Goal: Information Seeking & Learning: Learn about a topic

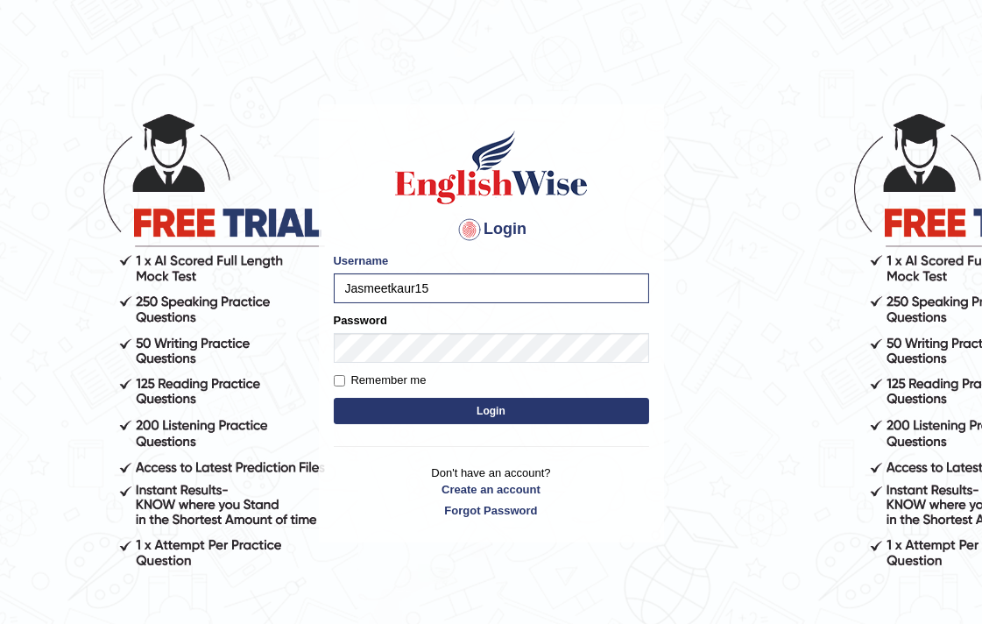
click at [334, 398] on button "Login" at bounding box center [491, 411] width 315 height 26
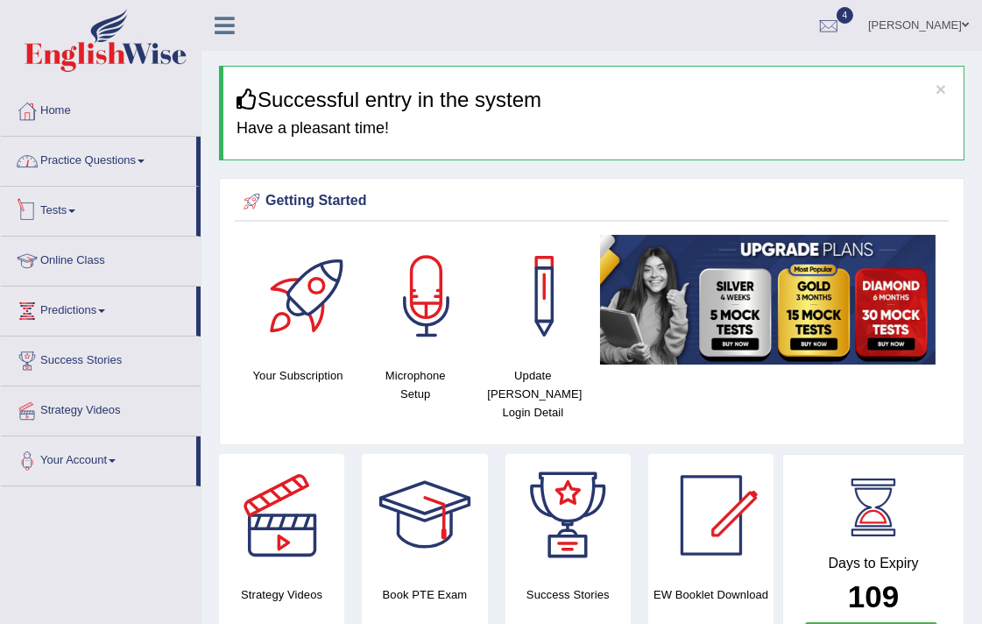
click at [81, 172] on link "Practice Questions" at bounding box center [98, 159] width 195 height 44
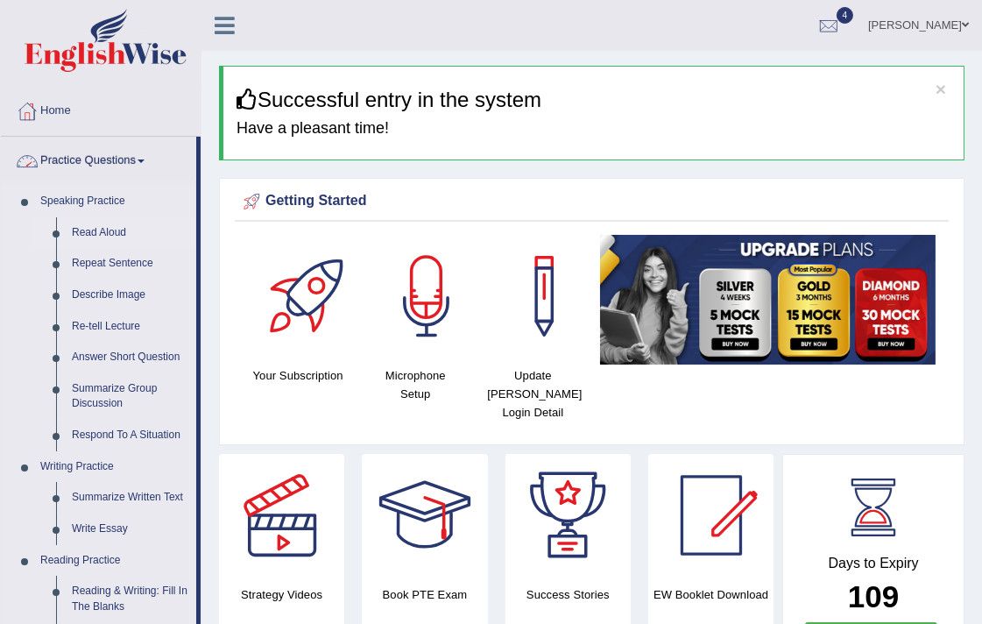
click at [96, 228] on link "Read Aloud" at bounding box center [130, 233] width 132 height 32
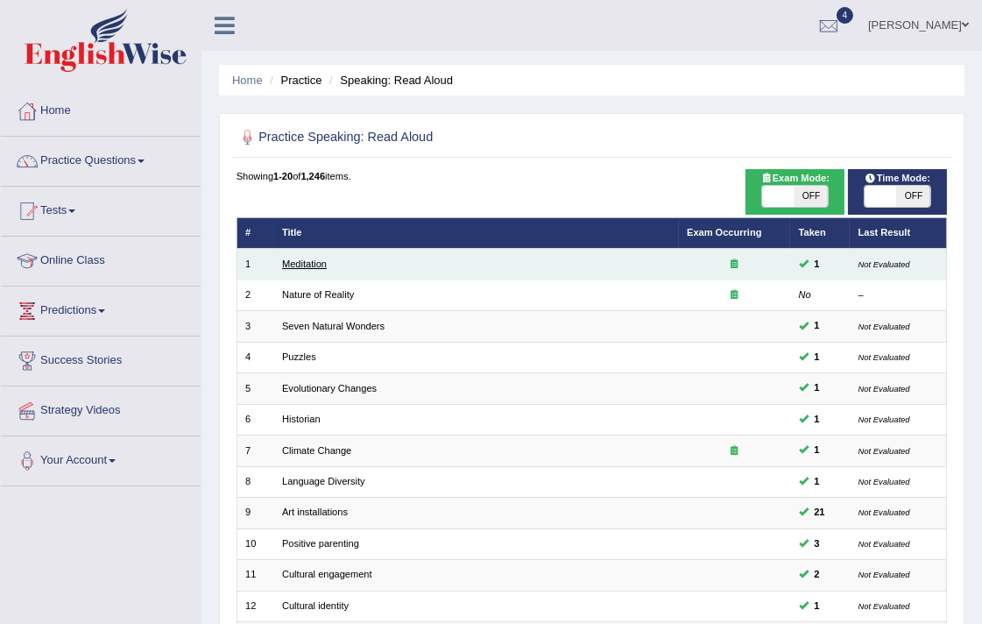
click at [313, 260] on link "Meditation" at bounding box center [304, 264] width 45 height 11
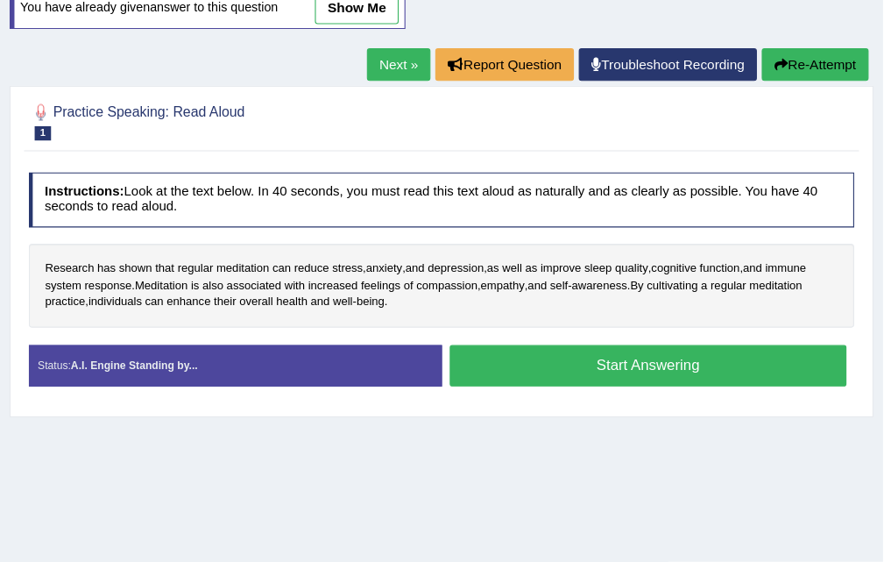
scroll to position [214, 0]
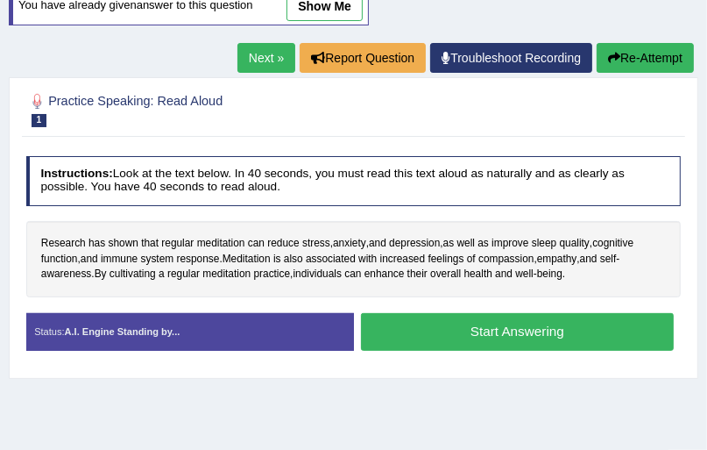
click at [521, 191] on h4 "Instructions: Look at the text below. In 40 seconds, you must read this text al…" at bounding box center [354, 181] width 656 height 50
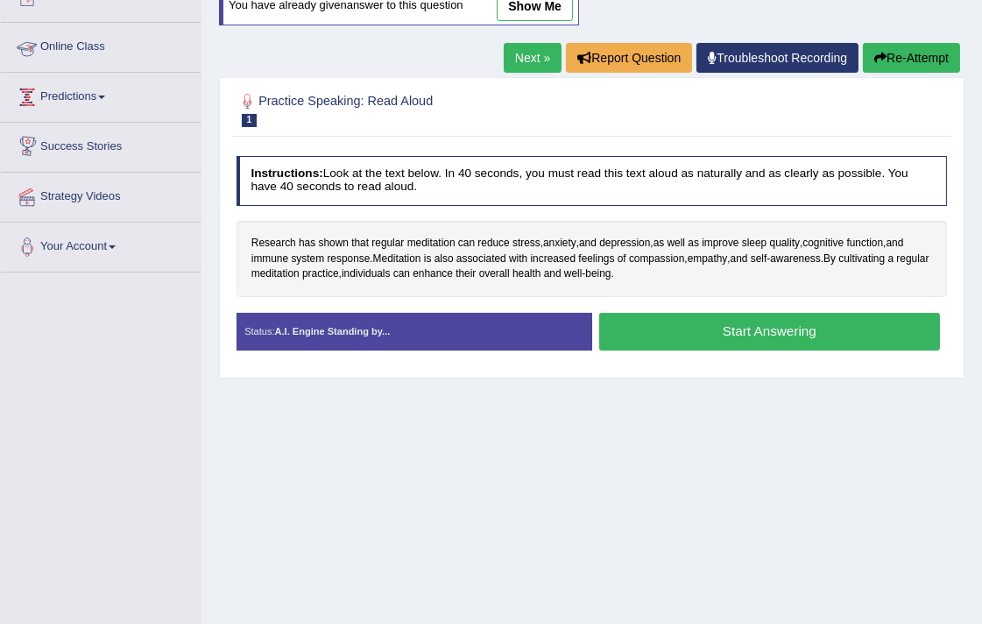
scroll to position [0, 0]
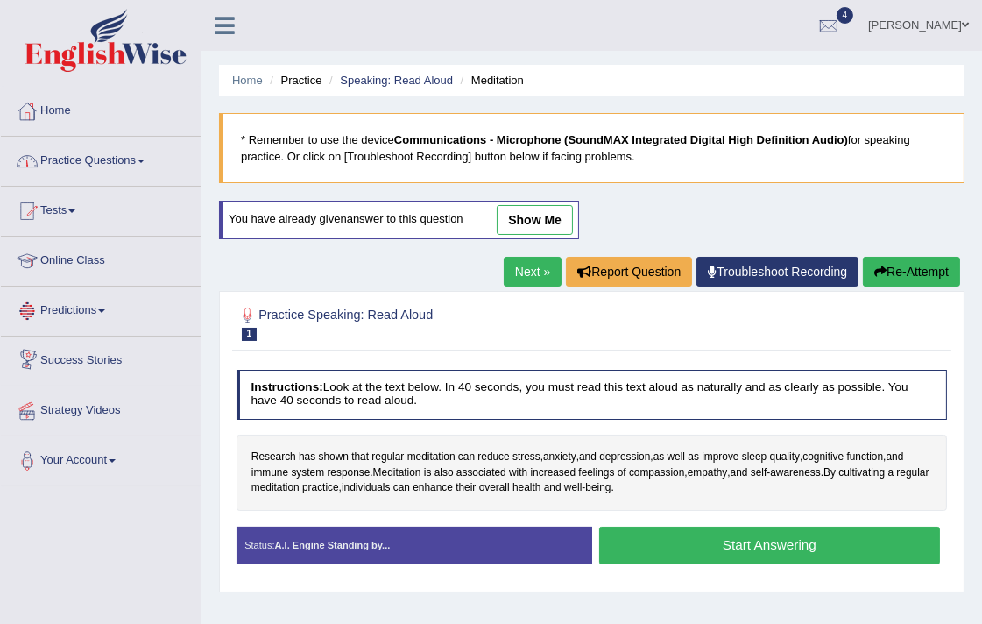
click at [98, 175] on link "Practice Questions" at bounding box center [101, 159] width 200 height 44
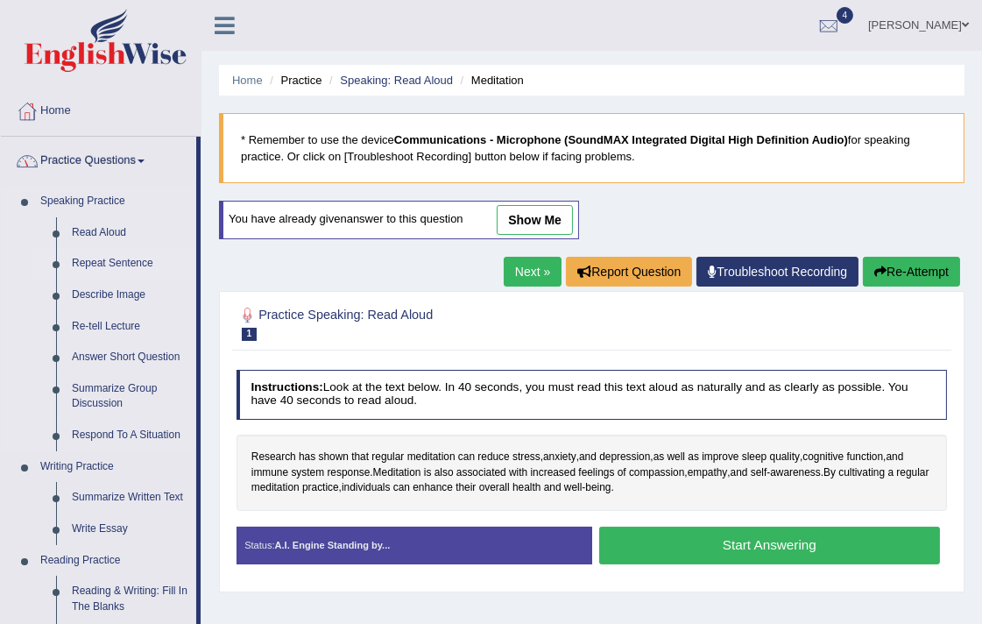
click at [119, 257] on link "Repeat Sentence" at bounding box center [130, 264] width 132 height 32
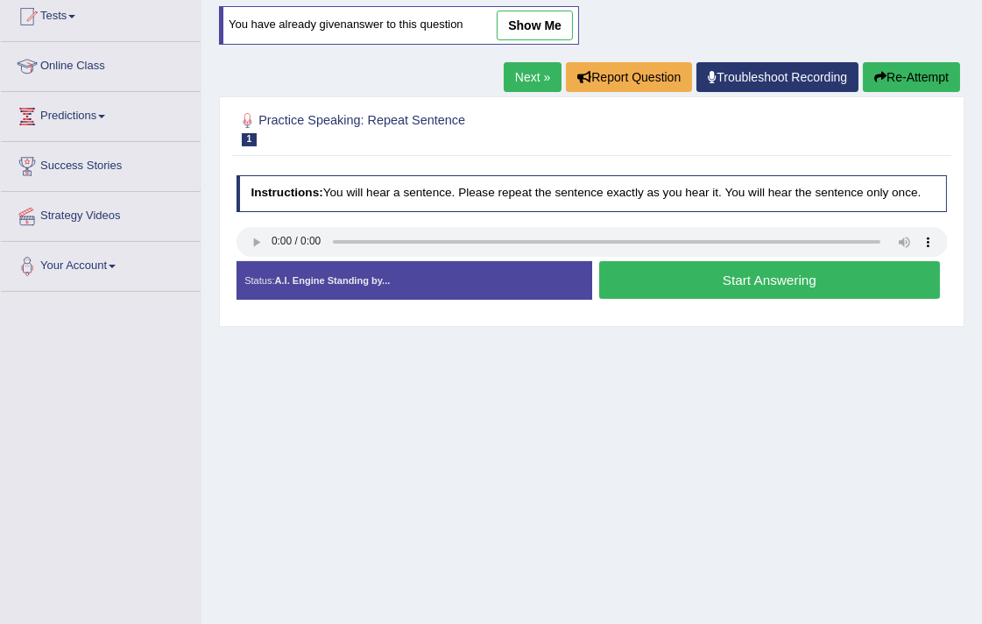
click at [518, 88] on link "Next »" at bounding box center [533, 77] width 58 height 30
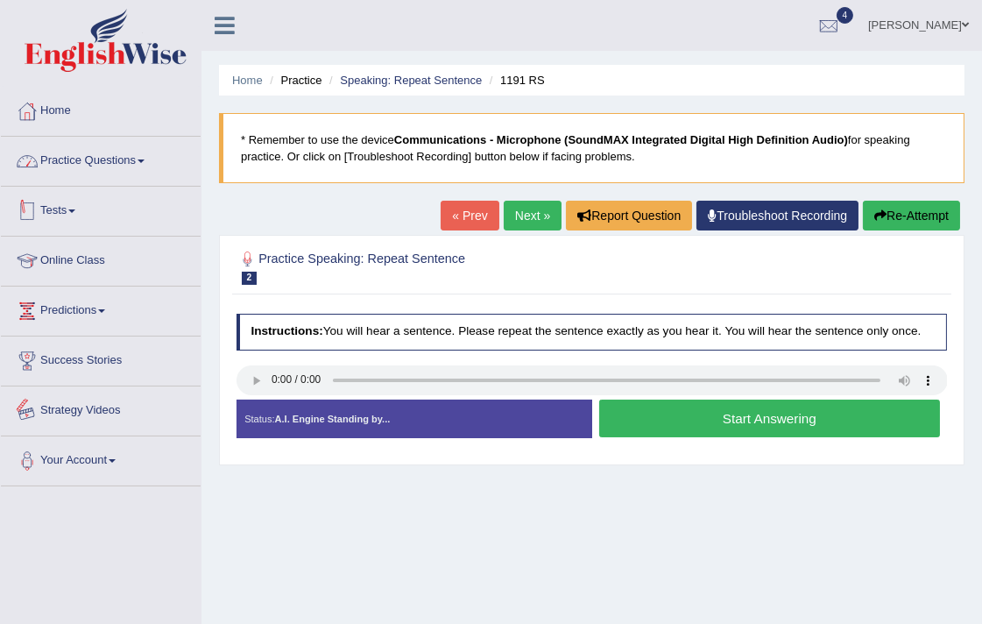
click at [119, 167] on link "Practice Questions" at bounding box center [101, 159] width 200 height 44
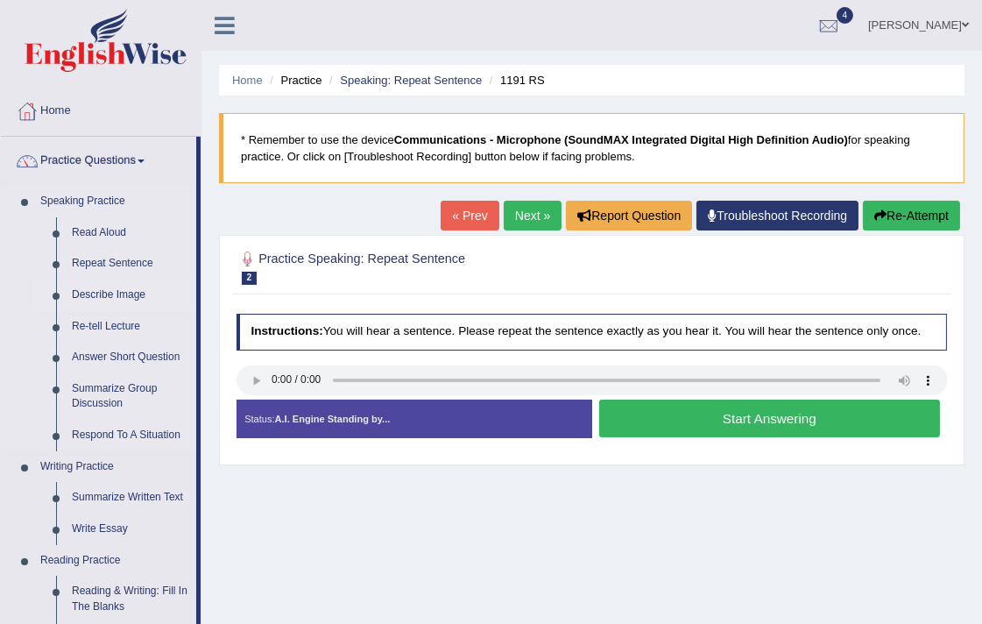
click at [118, 287] on link "Describe Image" at bounding box center [130, 296] width 132 height 32
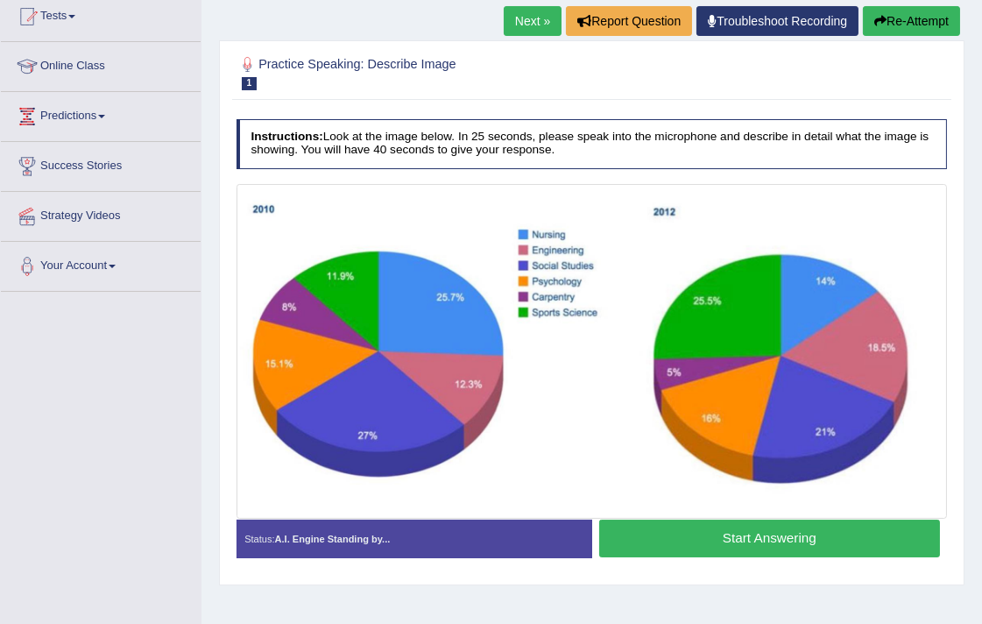
click at [504, 18] on link "Next »" at bounding box center [533, 21] width 58 height 30
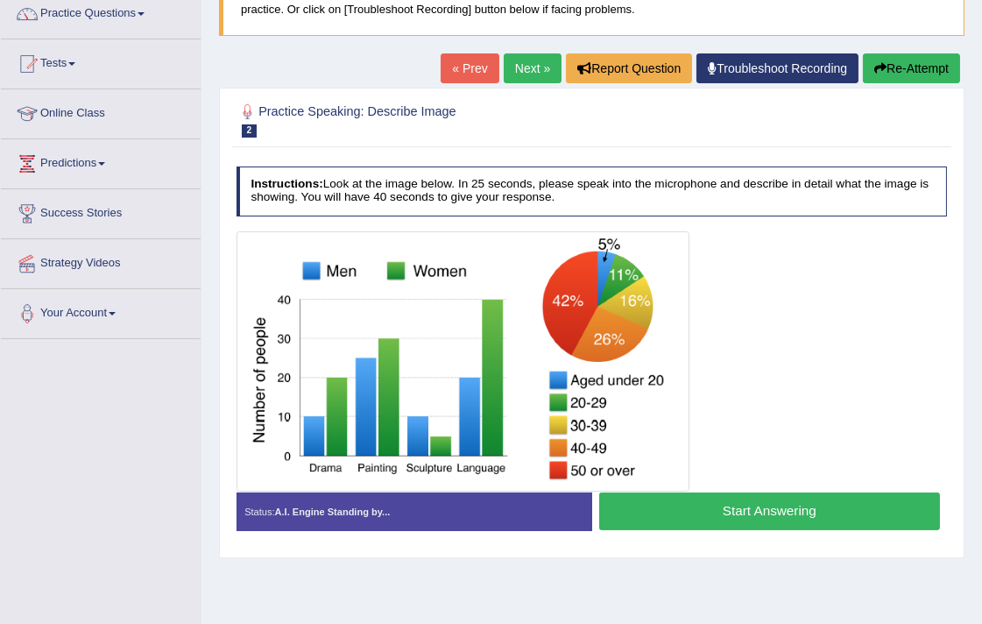
scroll to position [195, 0]
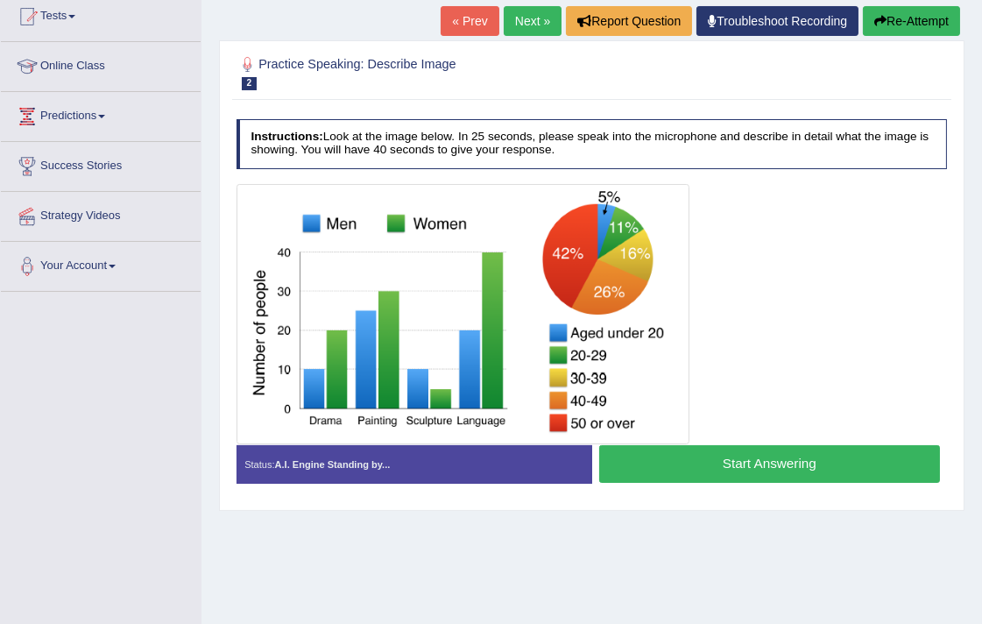
click at [537, 20] on link "Next »" at bounding box center [533, 21] width 58 height 30
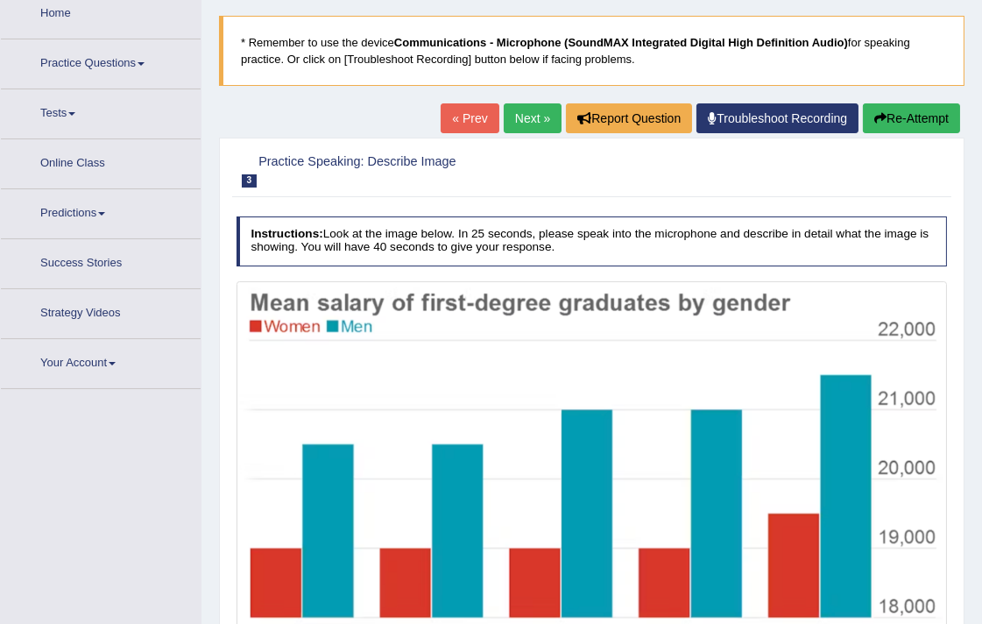
click at [528, 125] on link "Next »" at bounding box center [533, 118] width 58 height 30
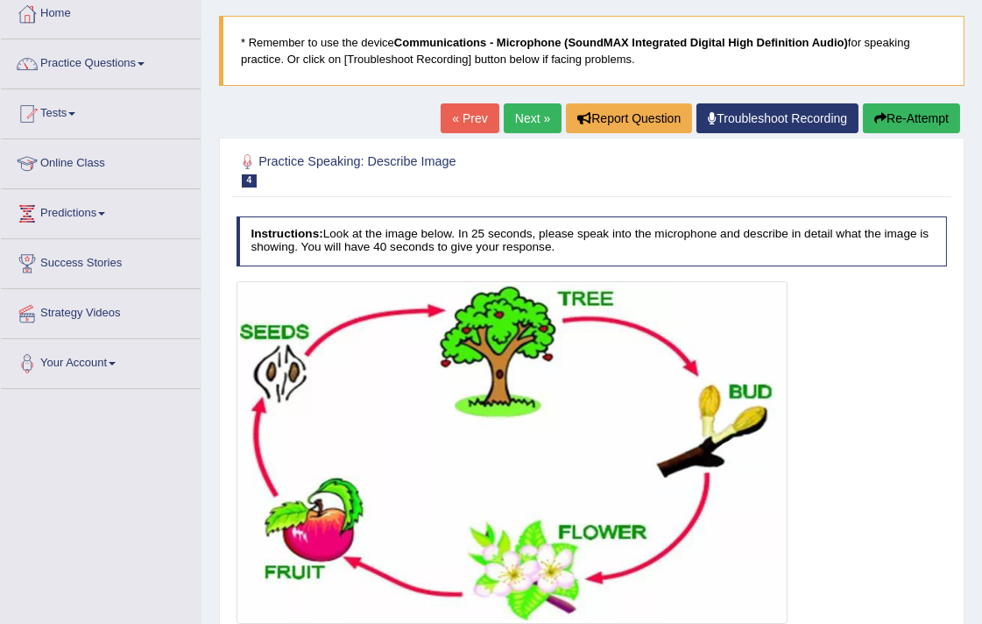
scroll to position [195, 0]
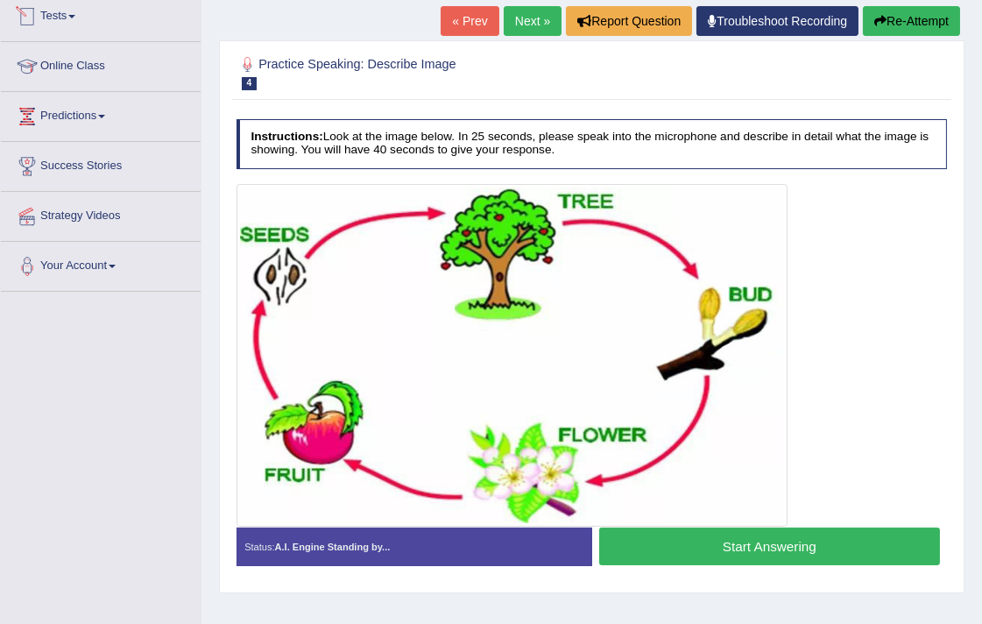
click at [533, 18] on link "Next »" at bounding box center [533, 21] width 58 height 30
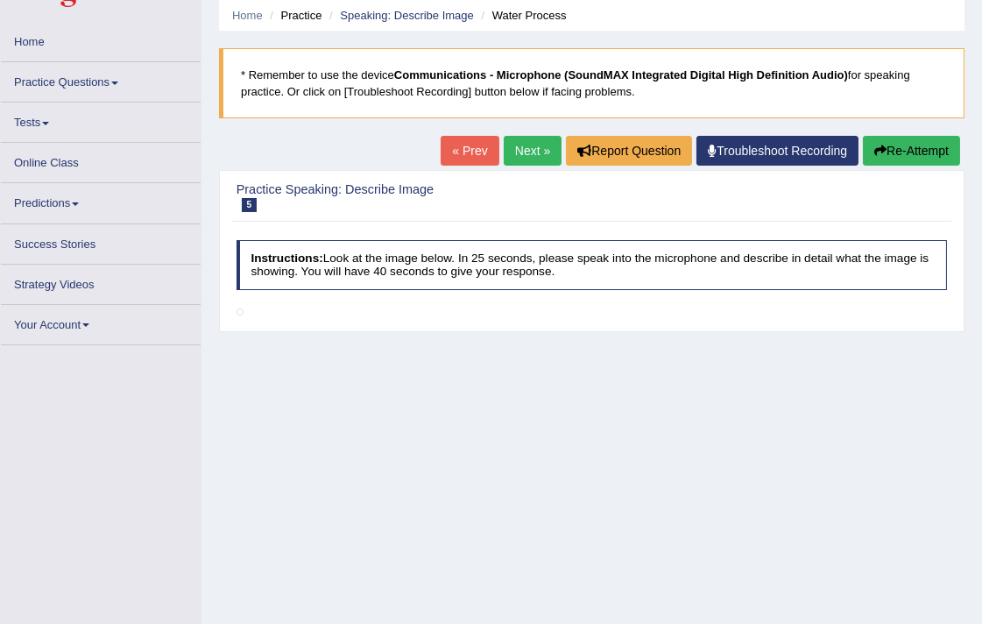
scroll to position [97, 0]
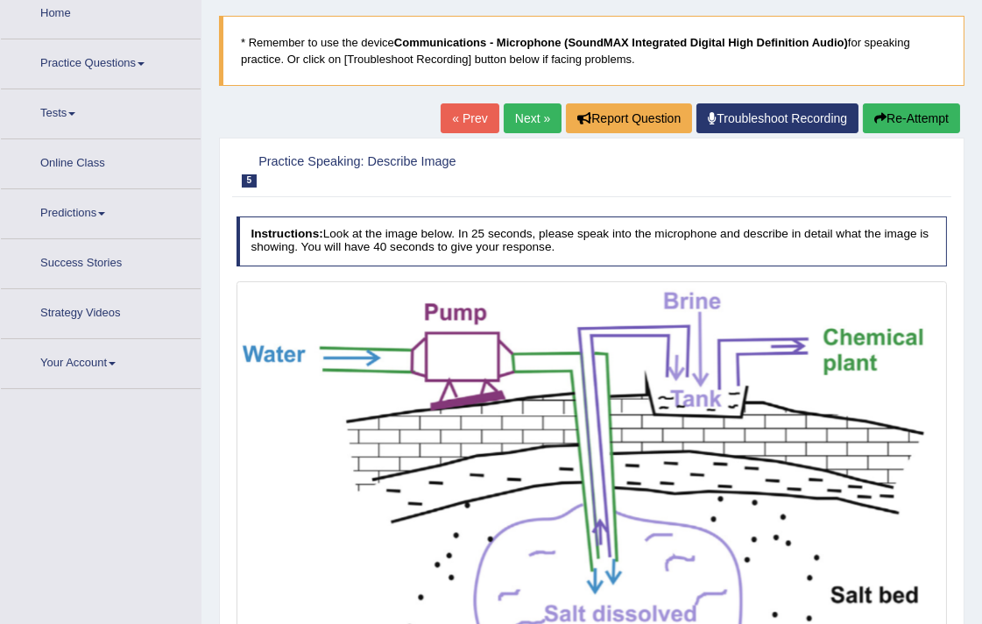
click at [536, 115] on link "Next »" at bounding box center [533, 118] width 58 height 30
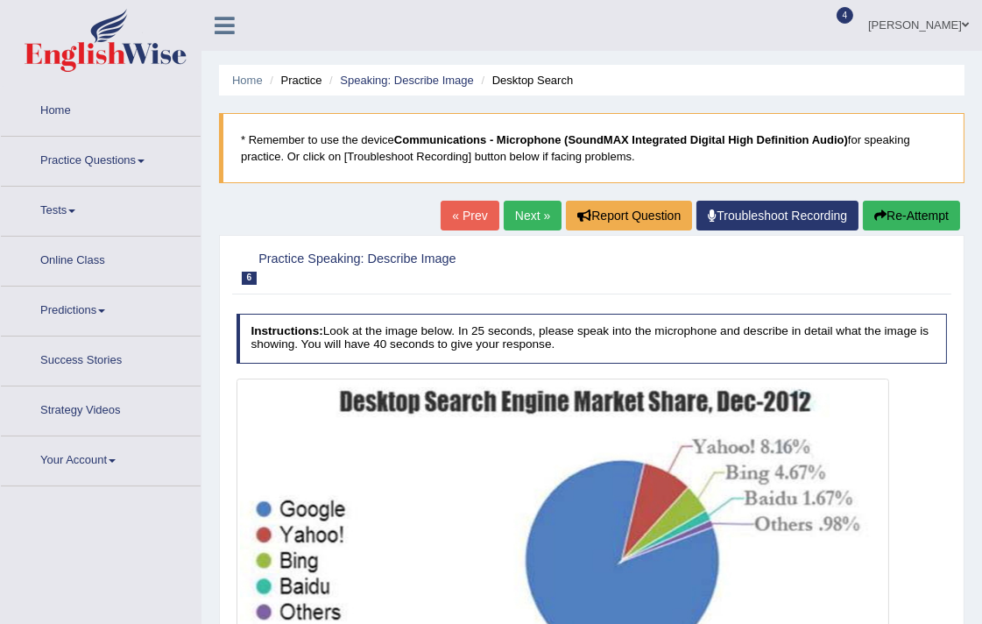
click at [475, 216] on link "« Prev" at bounding box center [470, 216] width 58 height 30
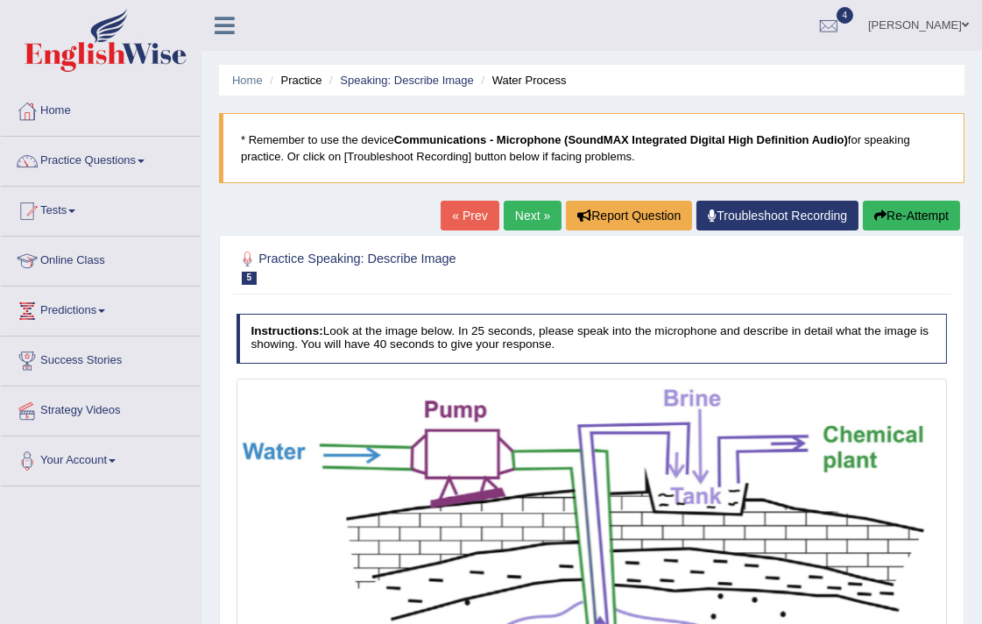
click at [538, 225] on link "Next »" at bounding box center [533, 216] width 58 height 30
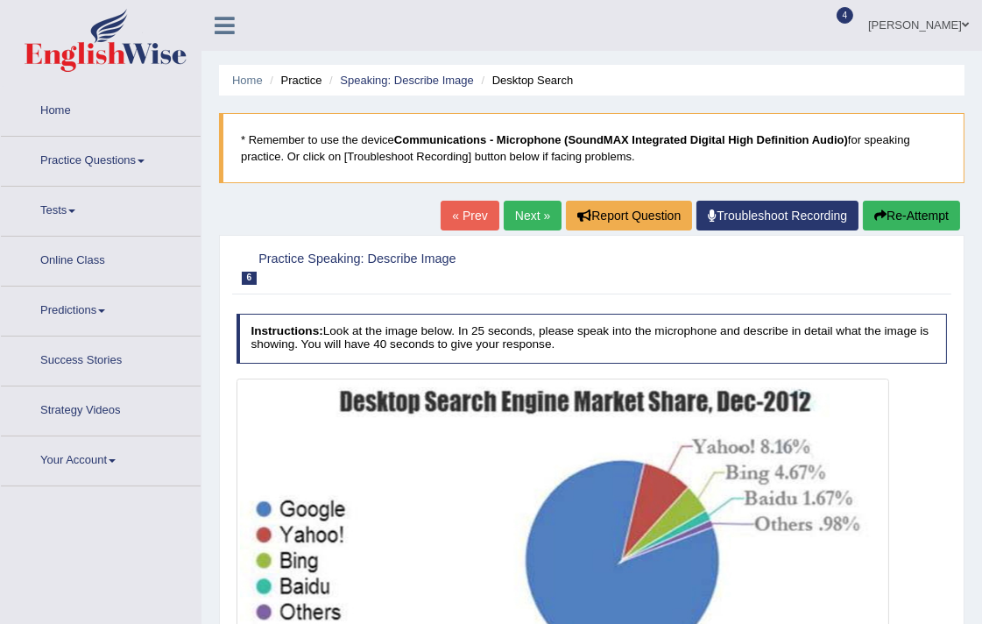
click at [538, 225] on link "Next »" at bounding box center [533, 216] width 58 height 30
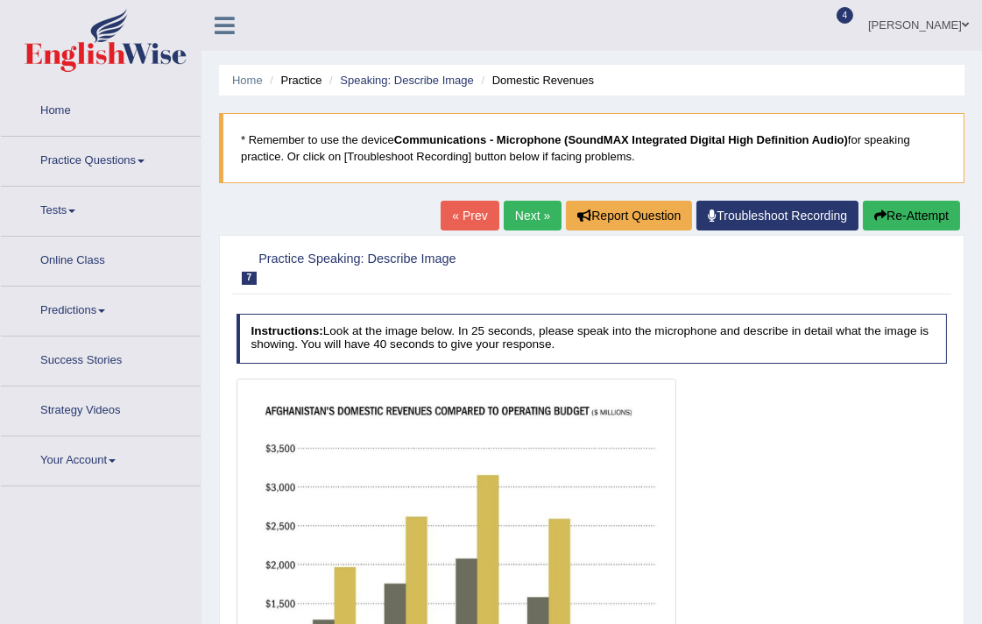
click at [538, 225] on link "Next »" at bounding box center [533, 216] width 58 height 30
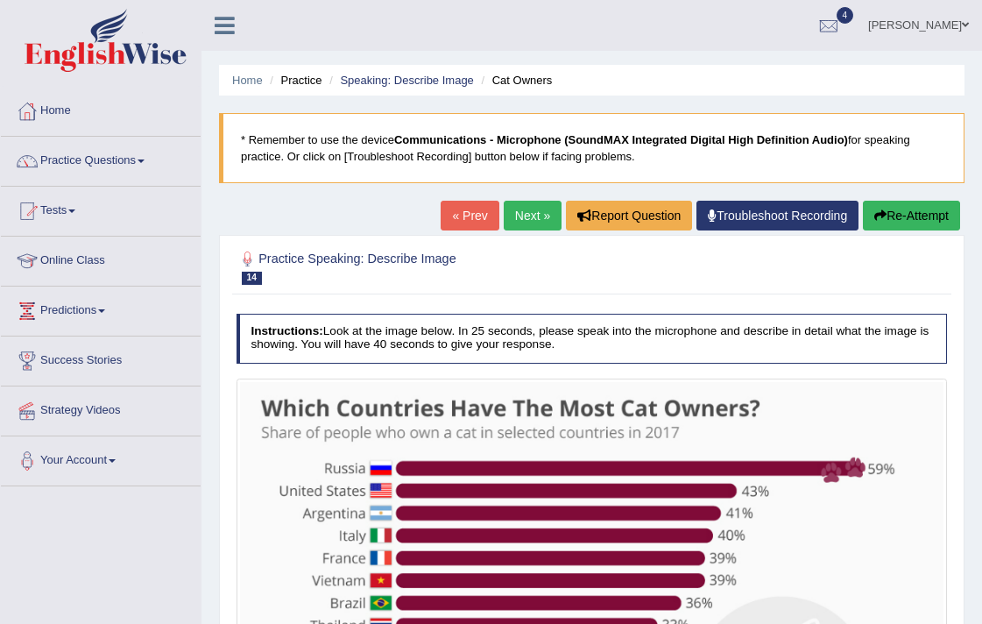
click at [535, 212] on link "Next »" at bounding box center [533, 216] width 58 height 30
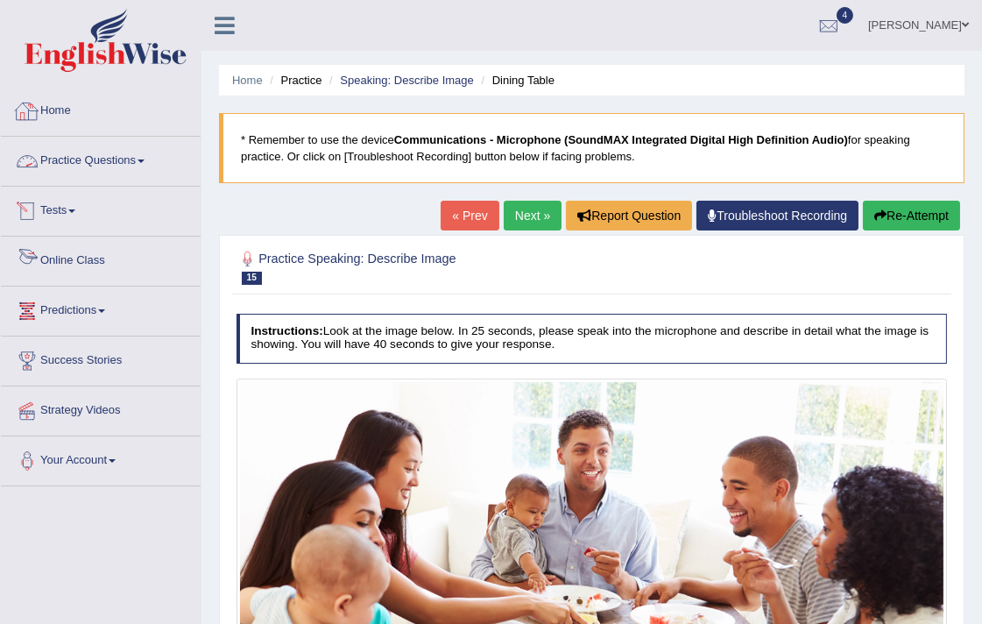
click at [77, 147] on link "Practice Questions" at bounding box center [101, 159] width 200 height 44
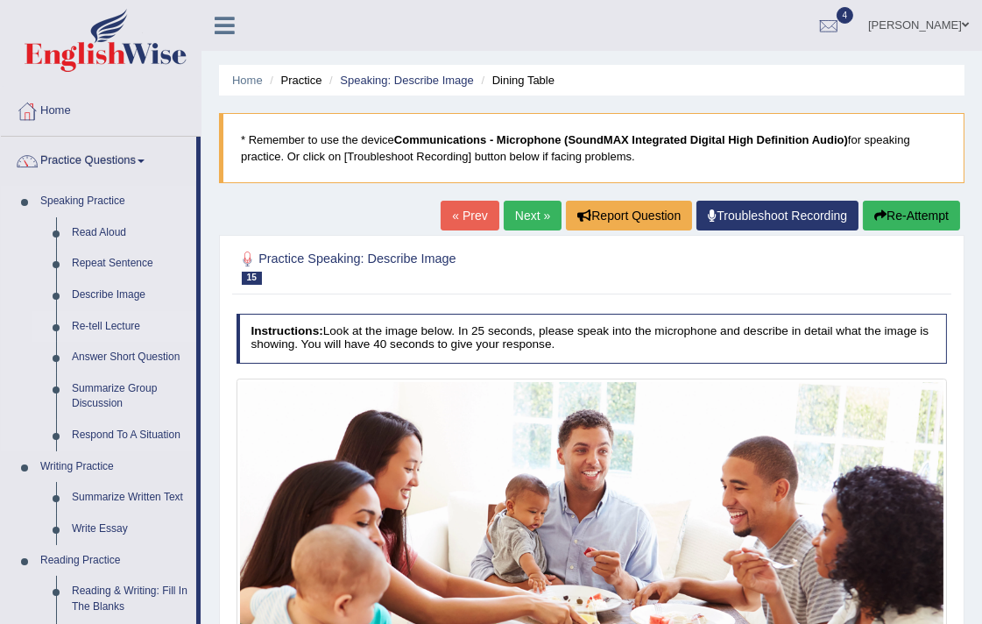
click at [119, 327] on link "Re-tell Lecture" at bounding box center [130, 327] width 132 height 32
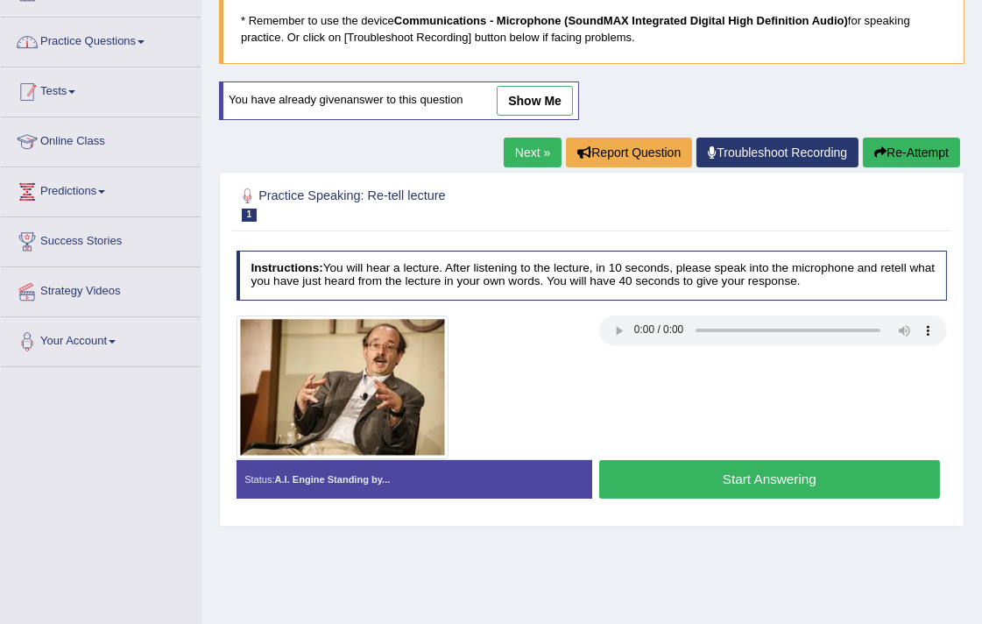
click at [109, 24] on link "Practice Questions" at bounding box center [101, 40] width 200 height 44
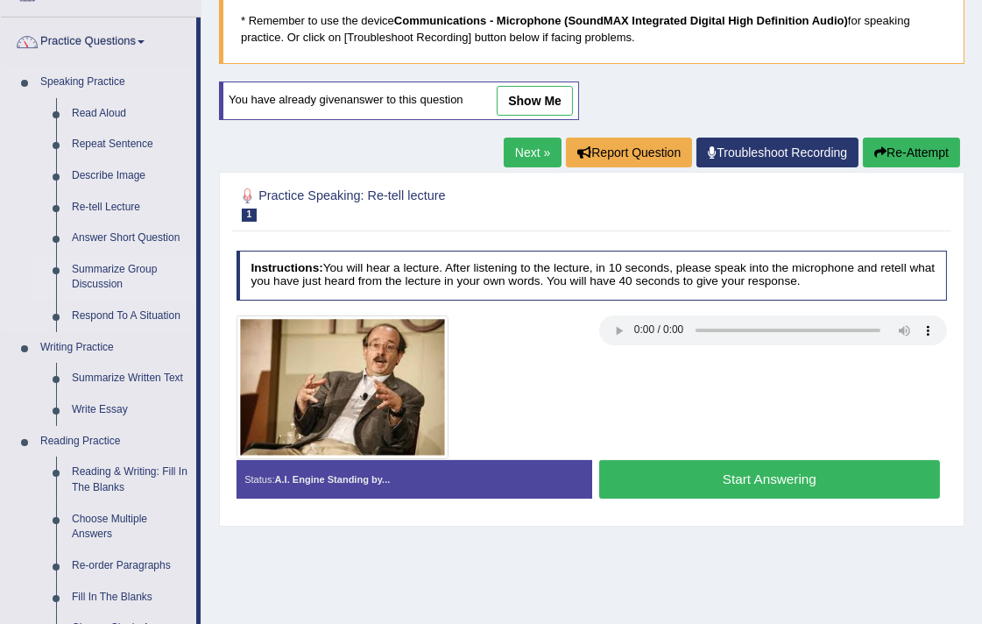
click at [125, 269] on link "Summarize Group Discussion" at bounding box center [130, 277] width 132 height 46
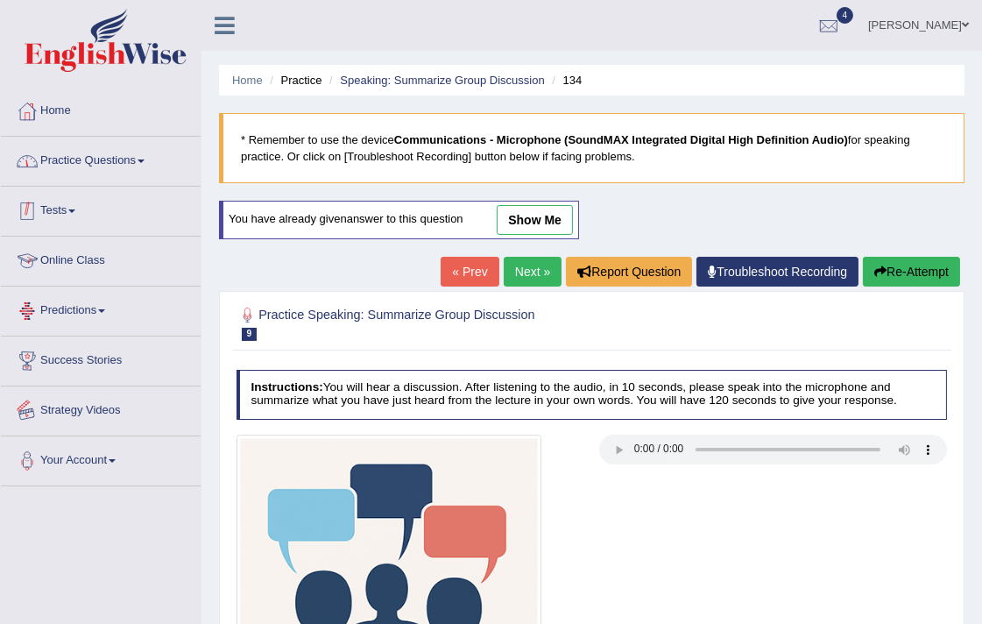
click at [126, 150] on link "Practice Questions" at bounding box center [101, 159] width 200 height 44
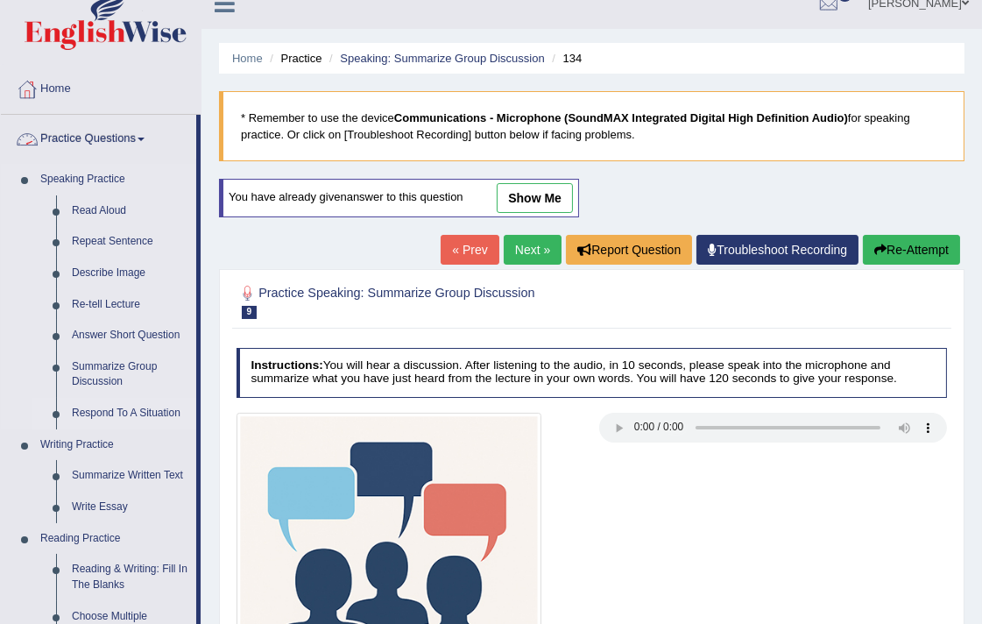
scroll to position [97, 0]
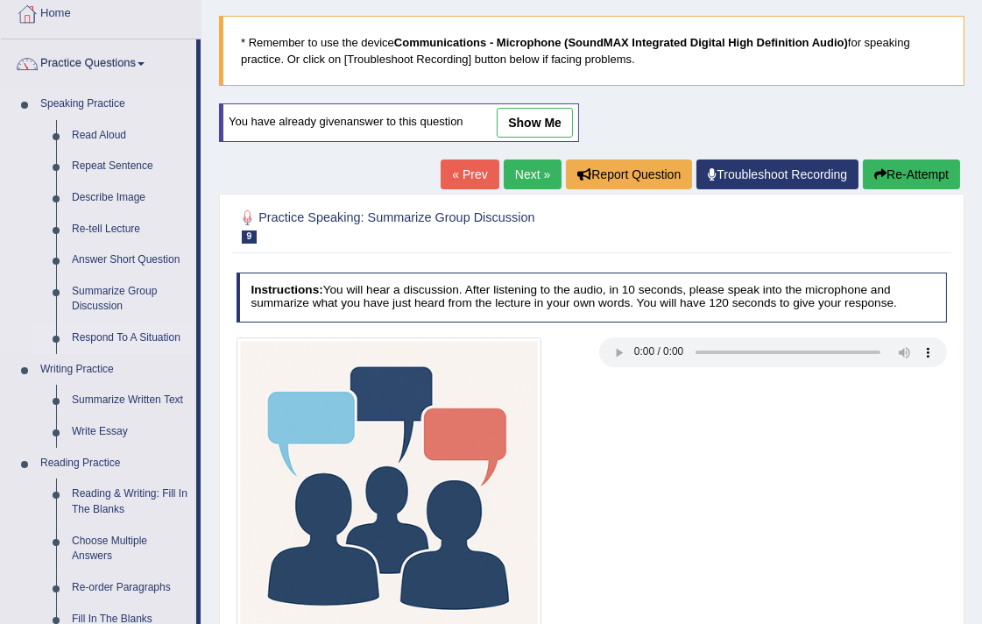
click at [121, 336] on link "Respond To A Situation" at bounding box center [130, 338] width 132 height 32
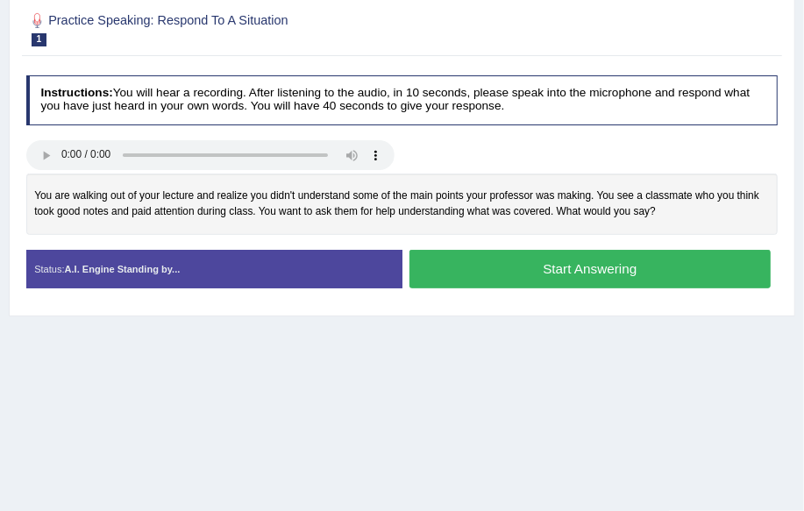
scroll to position [159, 0]
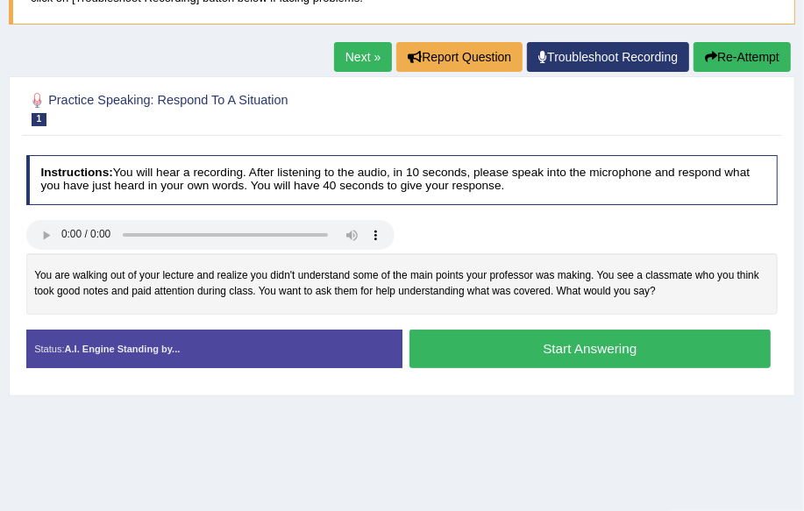
click at [353, 57] on link "Next »" at bounding box center [363, 57] width 58 height 30
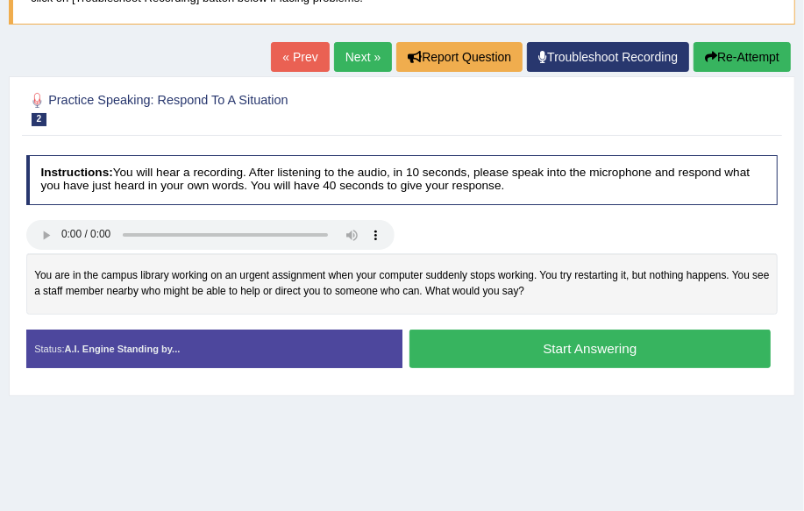
click at [368, 46] on link "Next »" at bounding box center [363, 57] width 58 height 30
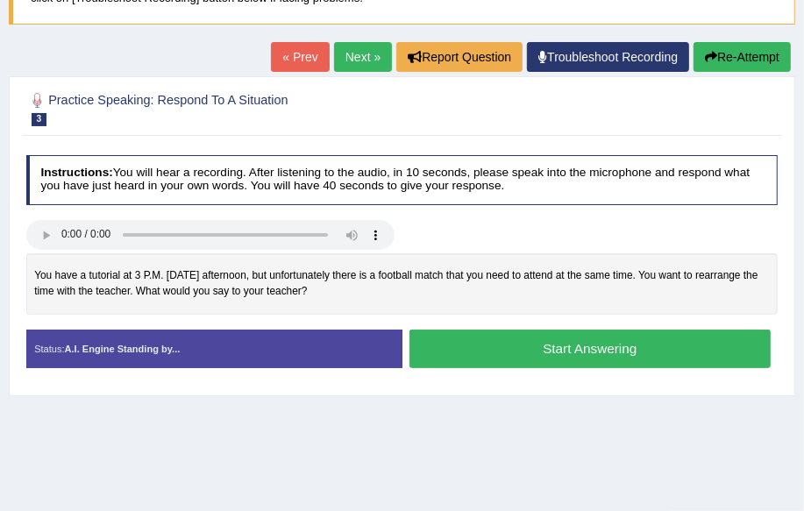
drag, startPoint x: 9, startPoint y: 143, endPoint x: 0, endPoint y: 141, distance: 8.9
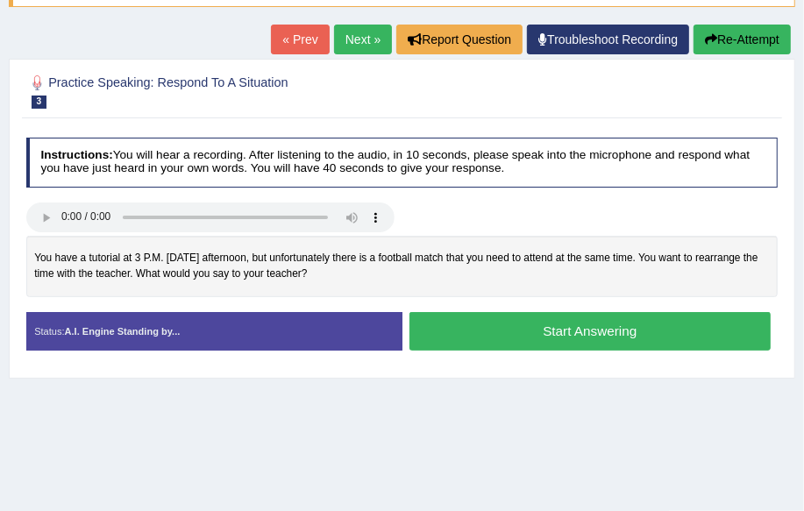
scroll to position [185, 0]
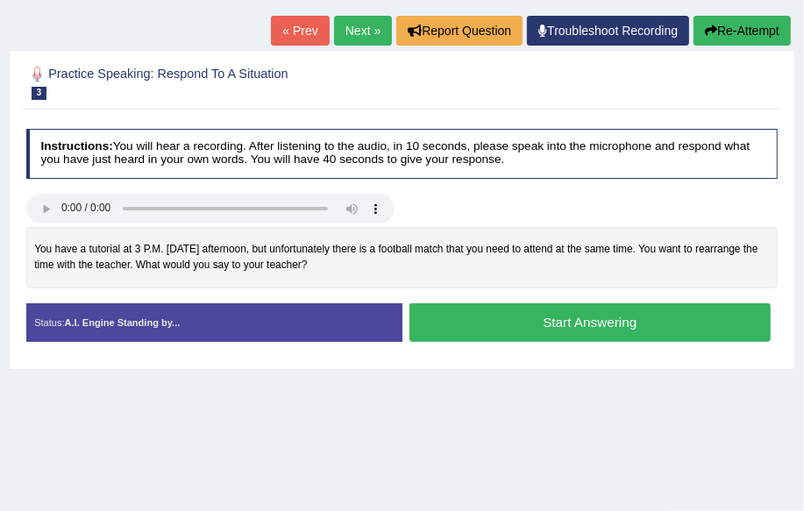
click at [71, 72] on h2 "Practice Speaking: Respond To A Situation 3 Absence for Tutorial" at bounding box center [259, 81] width 466 height 37
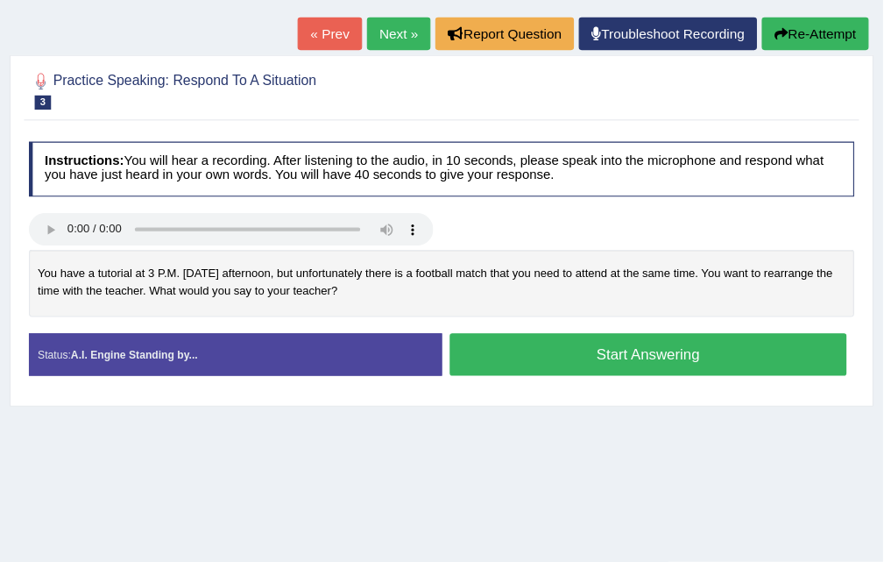
scroll to position [0, 0]
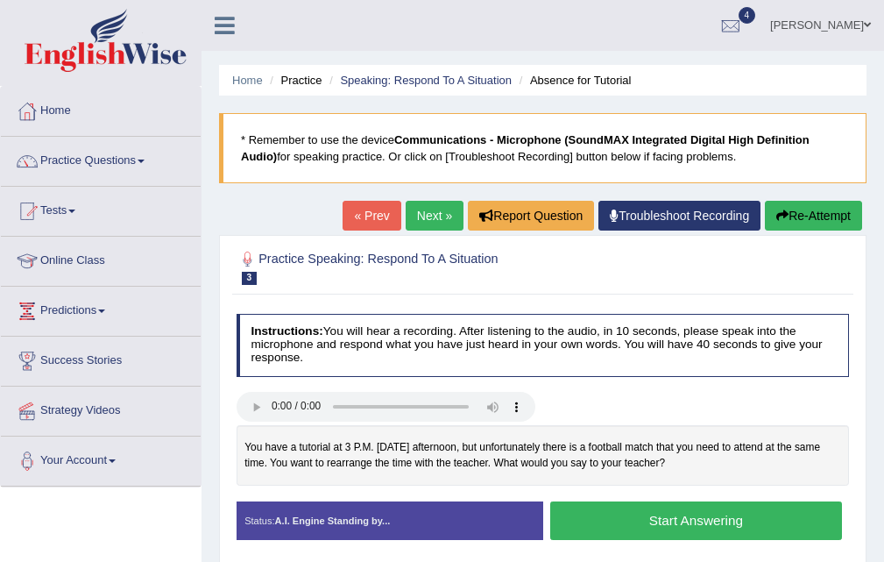
click at [670, 322] on h4 "Instructions: You will hear a recording. After listening to the audio, in 10 se…" at bounding box center [543, 345] width 613 height 63
click at [145, 159] on span at bounding box center [141, 161] width 7 height 4
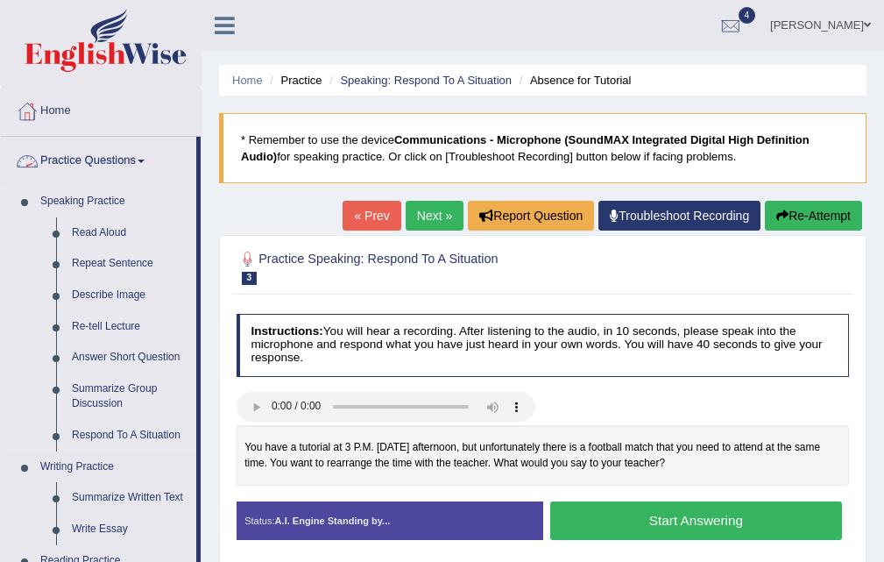
scroll to position [88, 0]
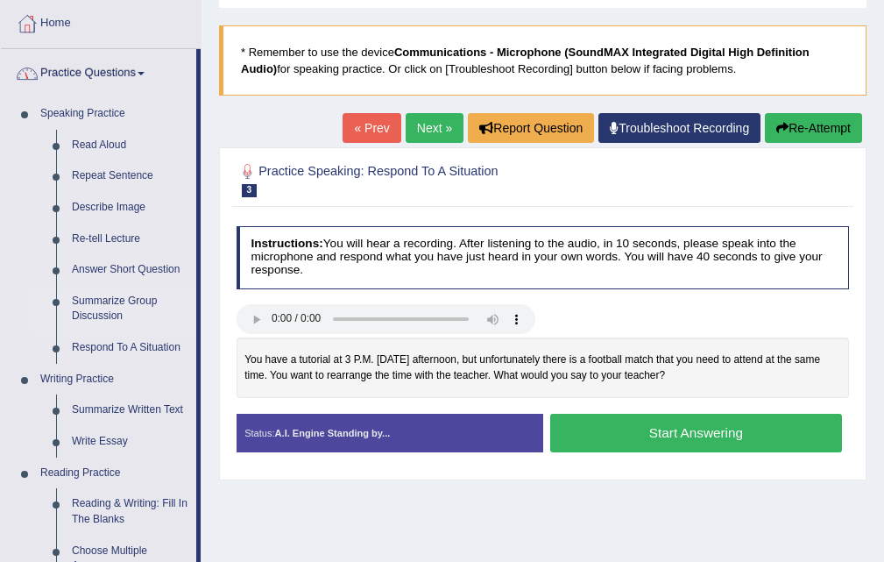
click at [112, 301] on link "Summarize Group Discussion" at bounding box center [130, 309] width 132 height 46
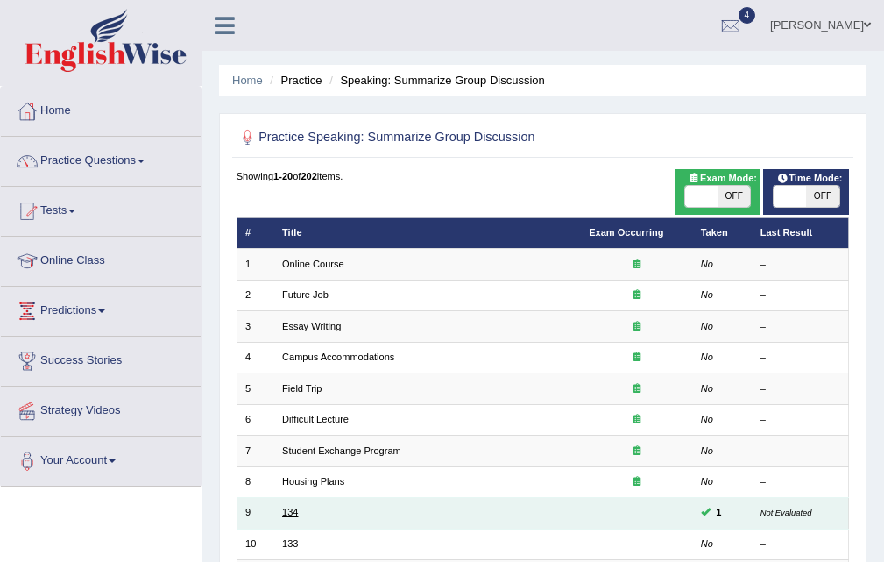
click at [283, 511] on link "134" at bounding box center [290, 512] width 16 height 11
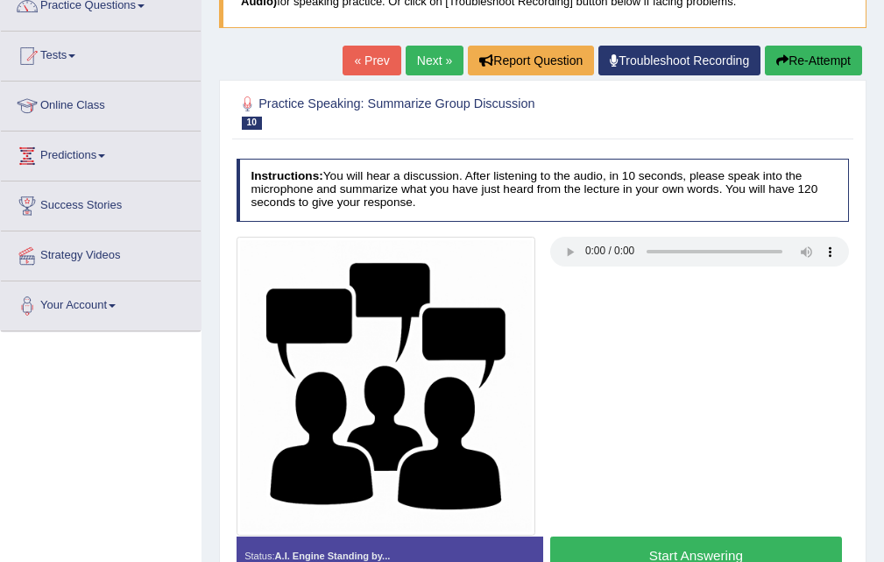
scroll to position [175, 0]
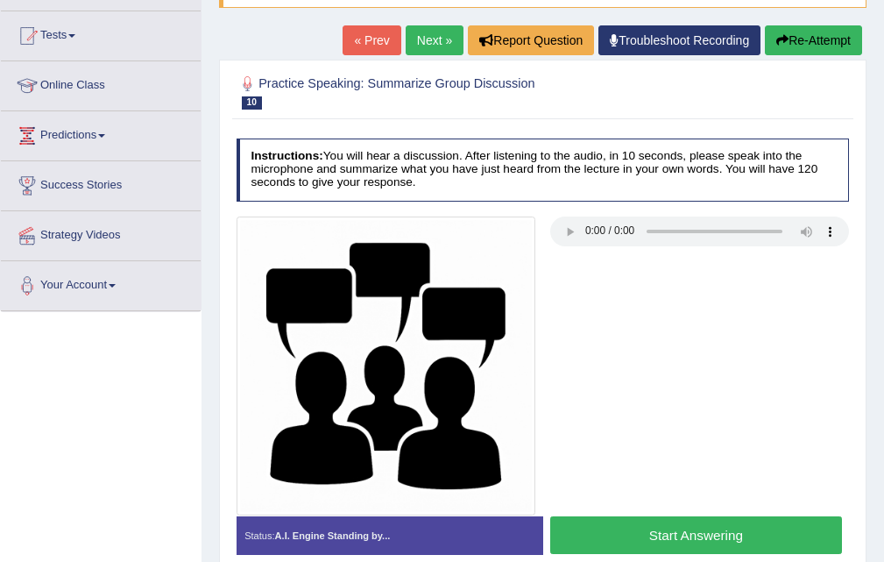
click at [613, 306] on div "Instructions: You will hear a discussion. After listening to the audio, in 10 s…" at bounding box center [542, 352] width 620 height 443
